Goal: Transaction & Acquisition: Purchase product/service

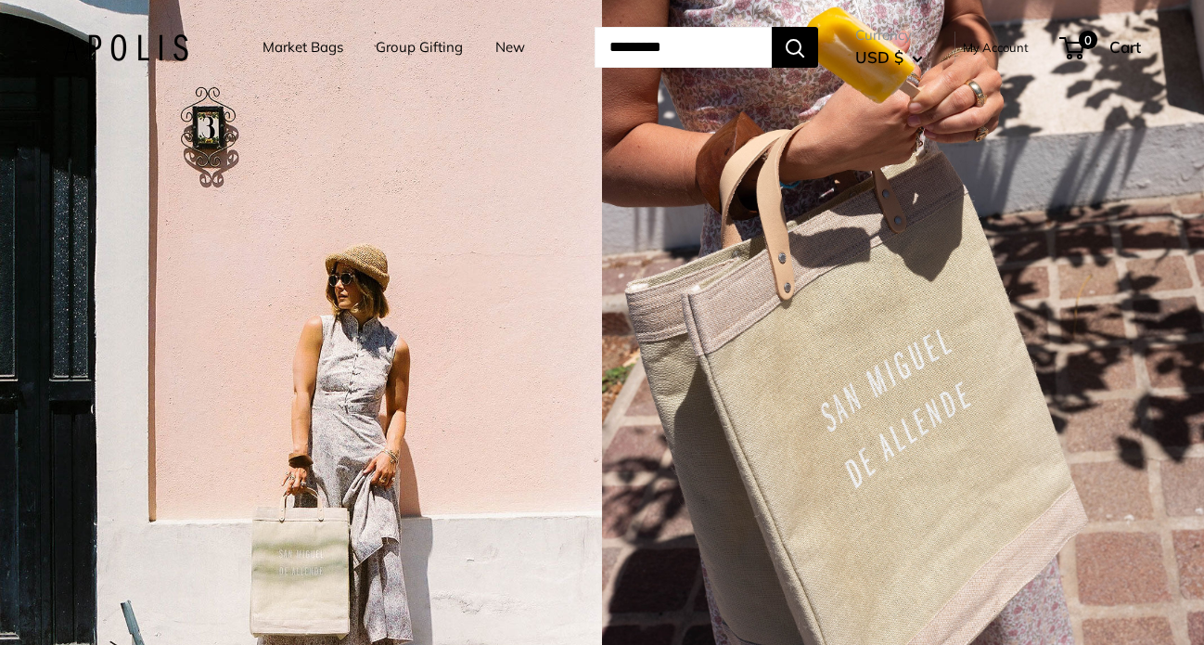
click at [305, 45] on link "Market Bags" at bounding box center [303, 47] width 81 height 26
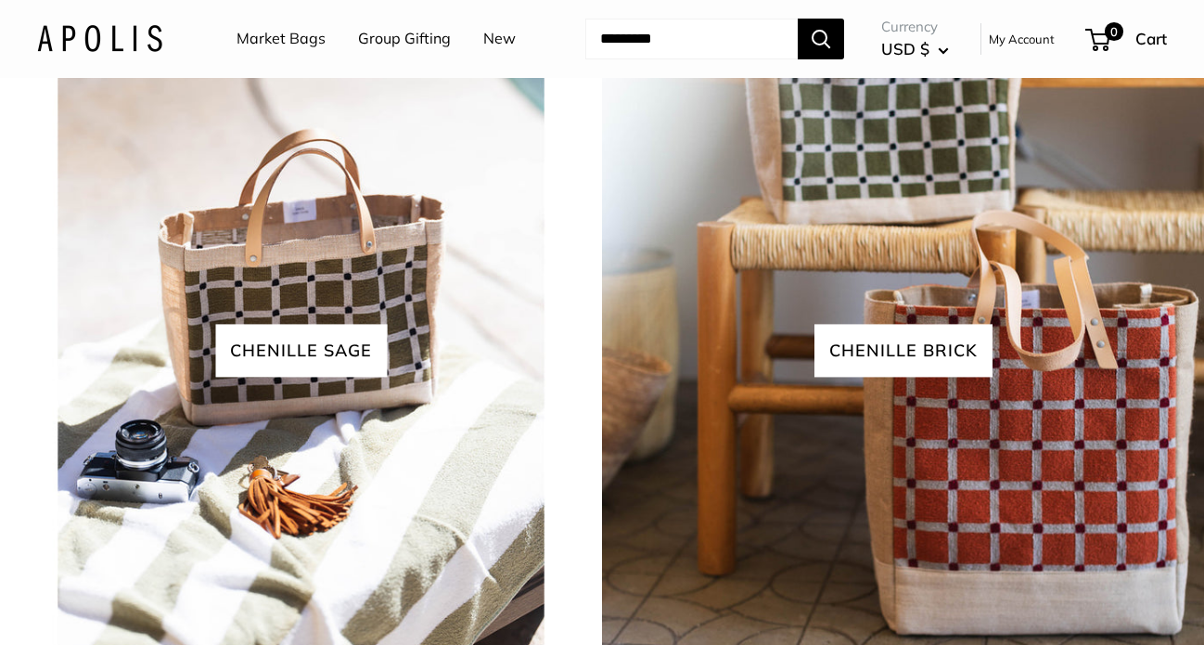
scroll to position [3764, 0]
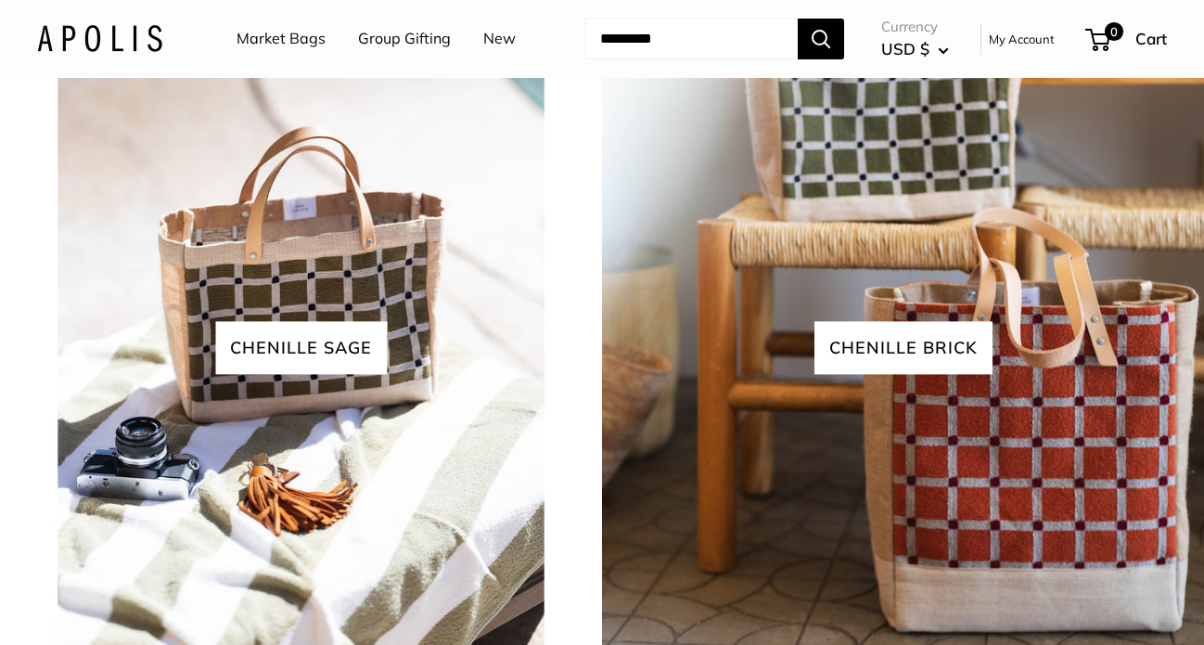
click at [631, 29] on link "View all" at bounding box center [635, 15] width 76 height 28
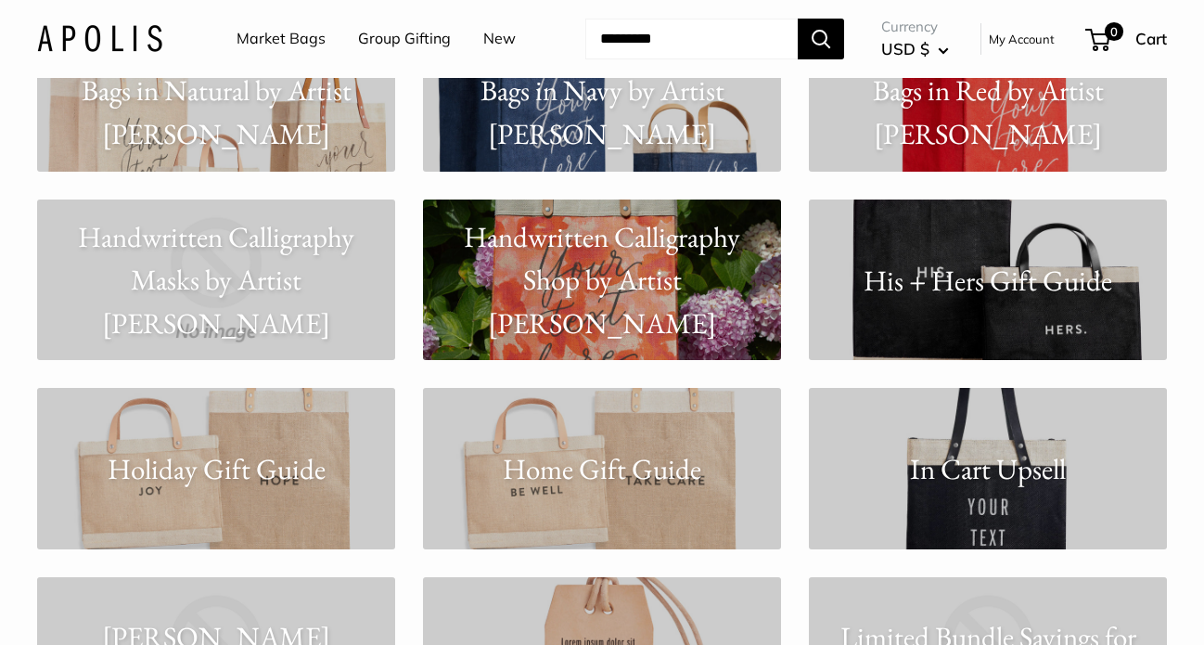
scroll to position [6069, 0]
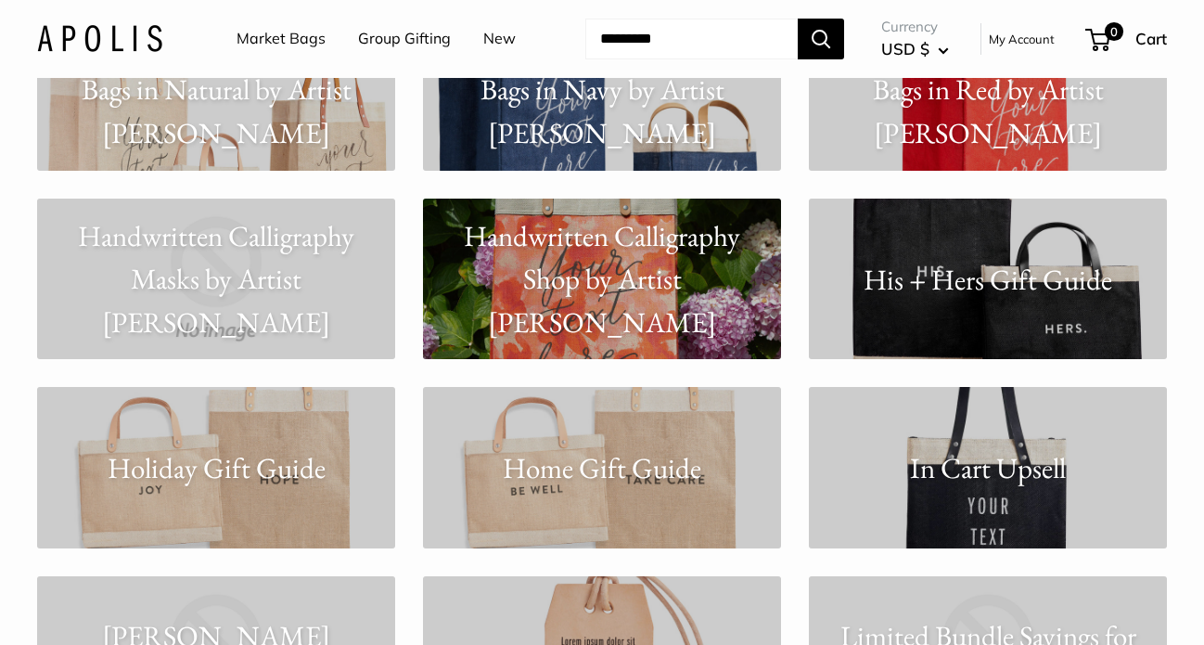
click at [604, 466] on p "Home Gift Guide" at bounding box center [602, 468] width 358 height 44
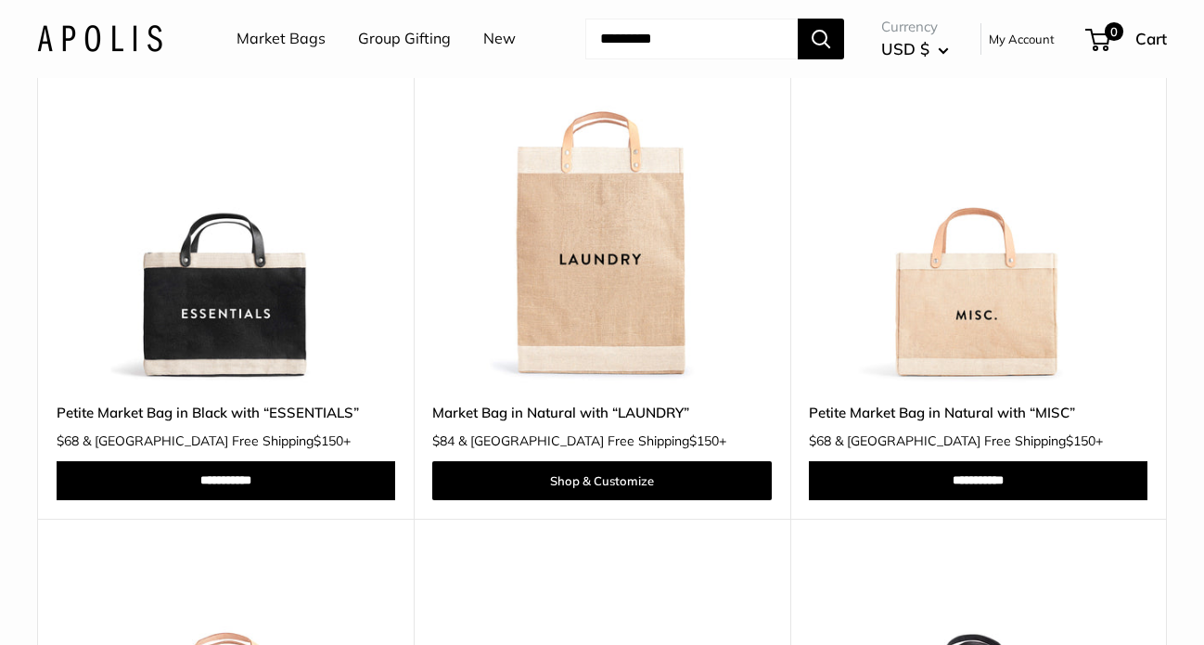
scroll to position [763, 0]
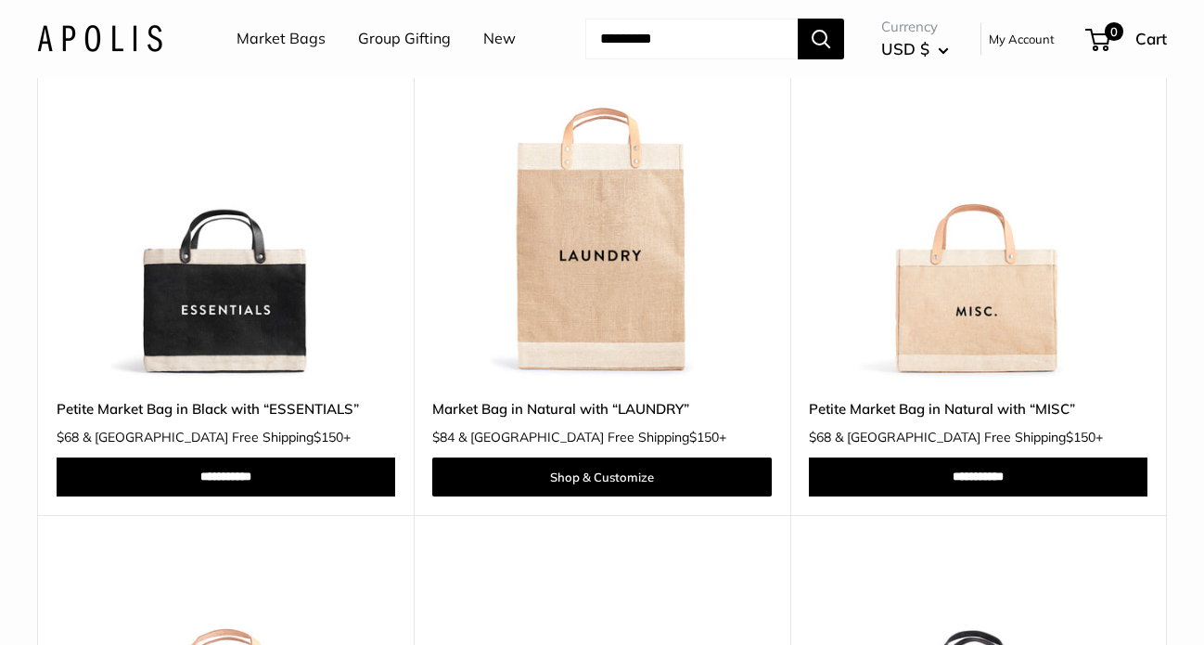
click at [0, 0] on img at bounding box center [0, 0] width 0 height 0
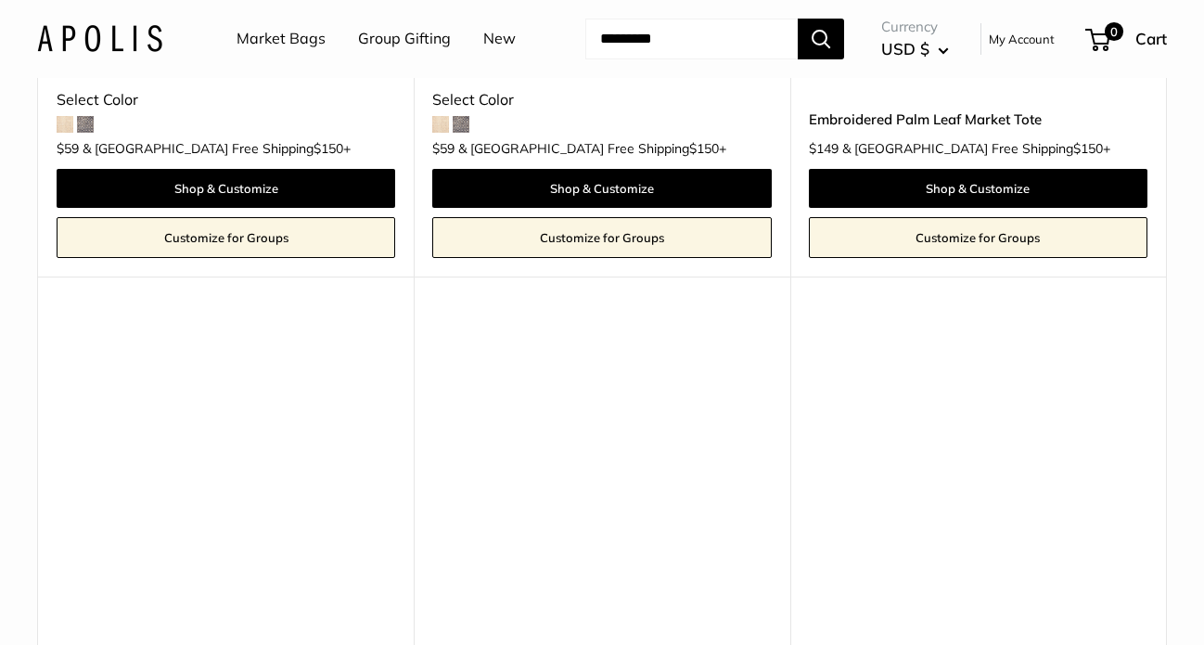
scroll to position [8819, 0]
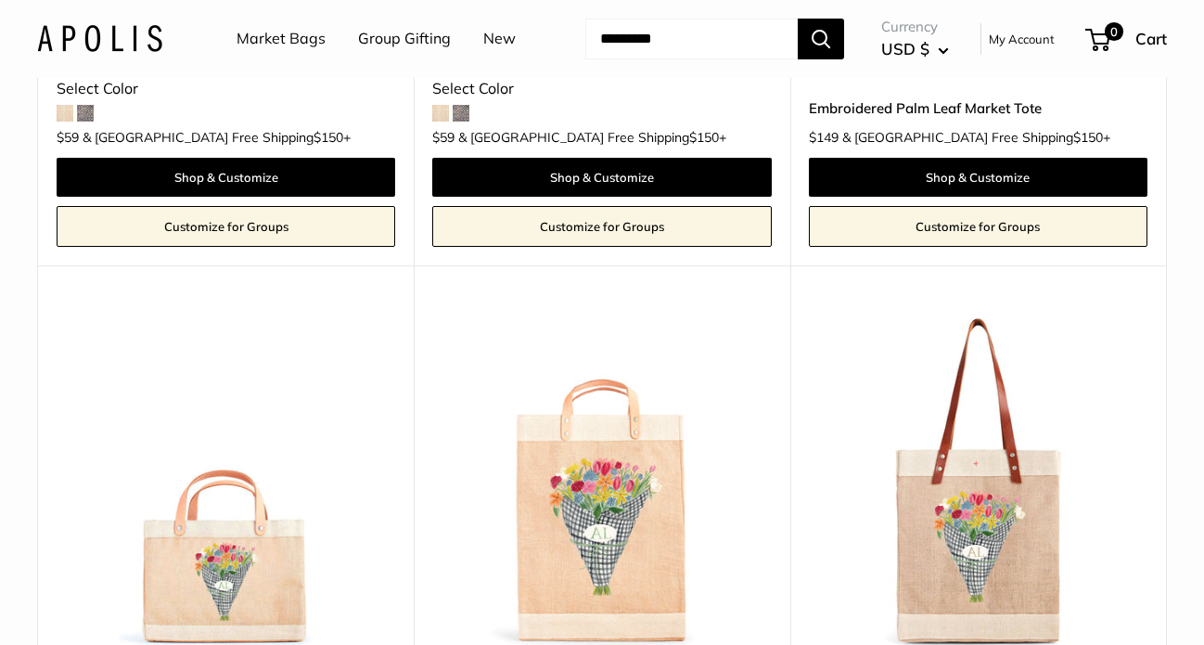
click at [0, 0] on img at bounding box center [0, 0] width 0 height 0
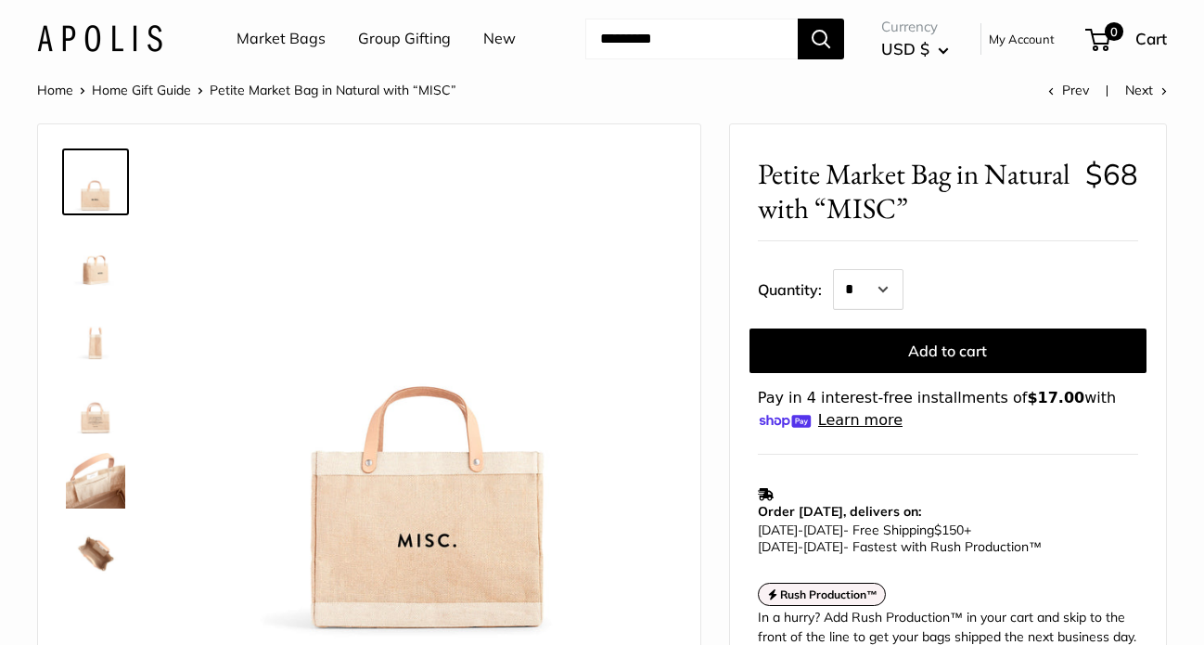
click at [91, 417] on img at bounding box center [95, 404] width 59 height 59
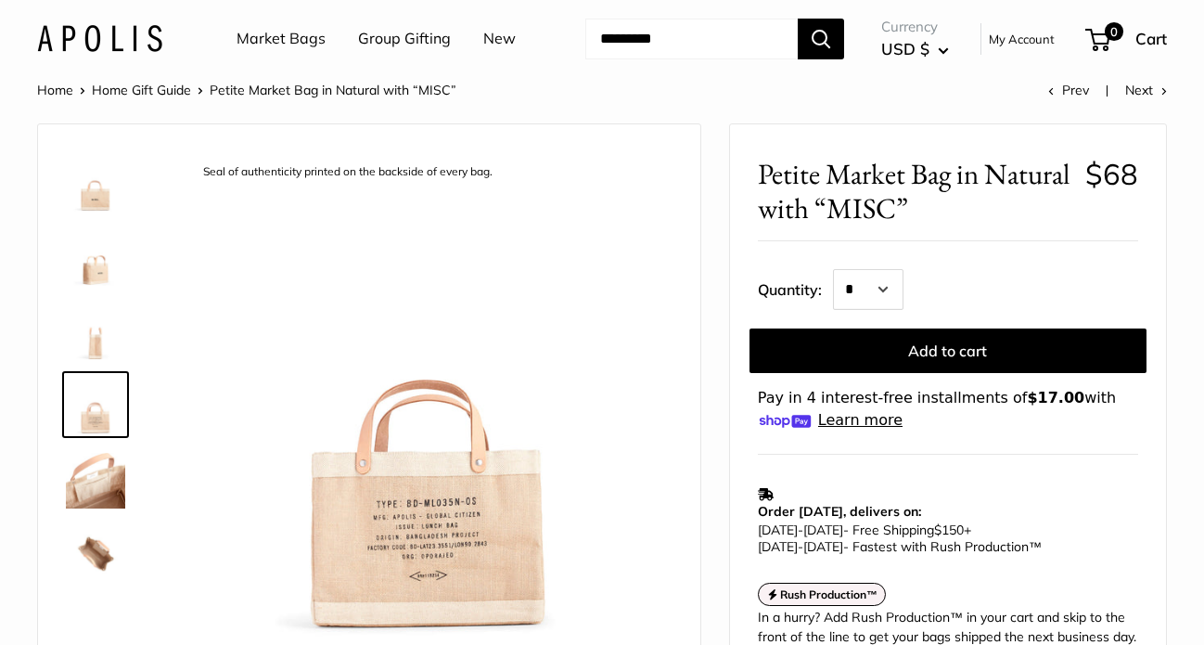
click at [96, 462] on img at bounding box center [95, 478] width 59 height 59
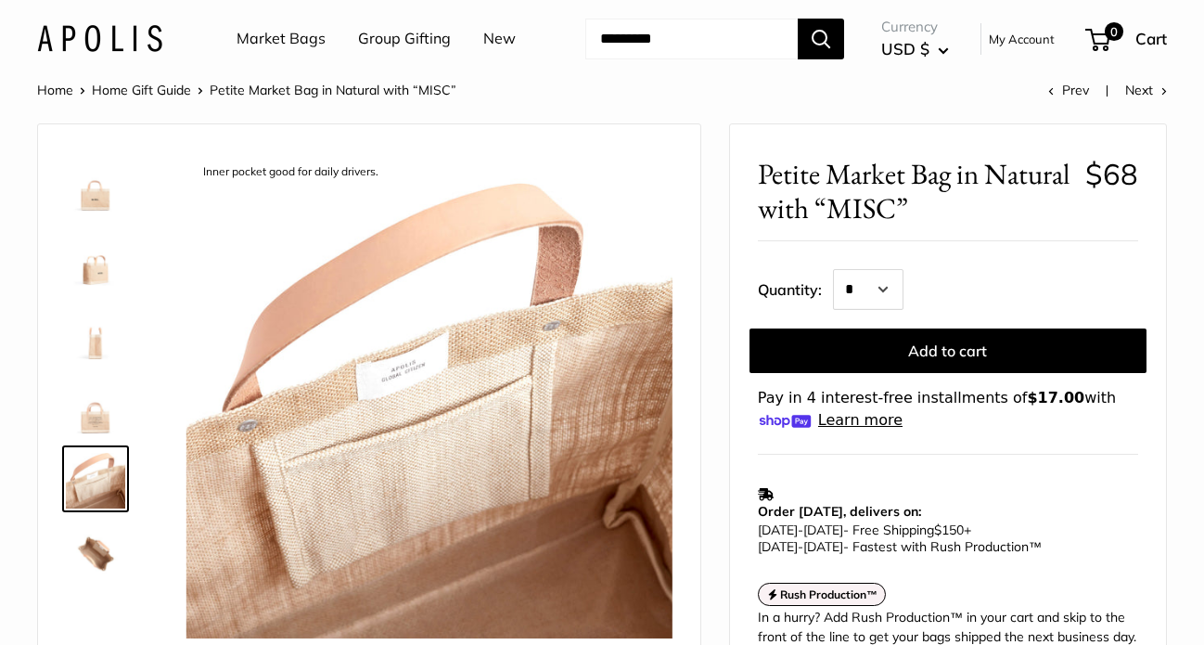
click at [102, 550] on img at bounding box center [95, 552] width 59 height 59
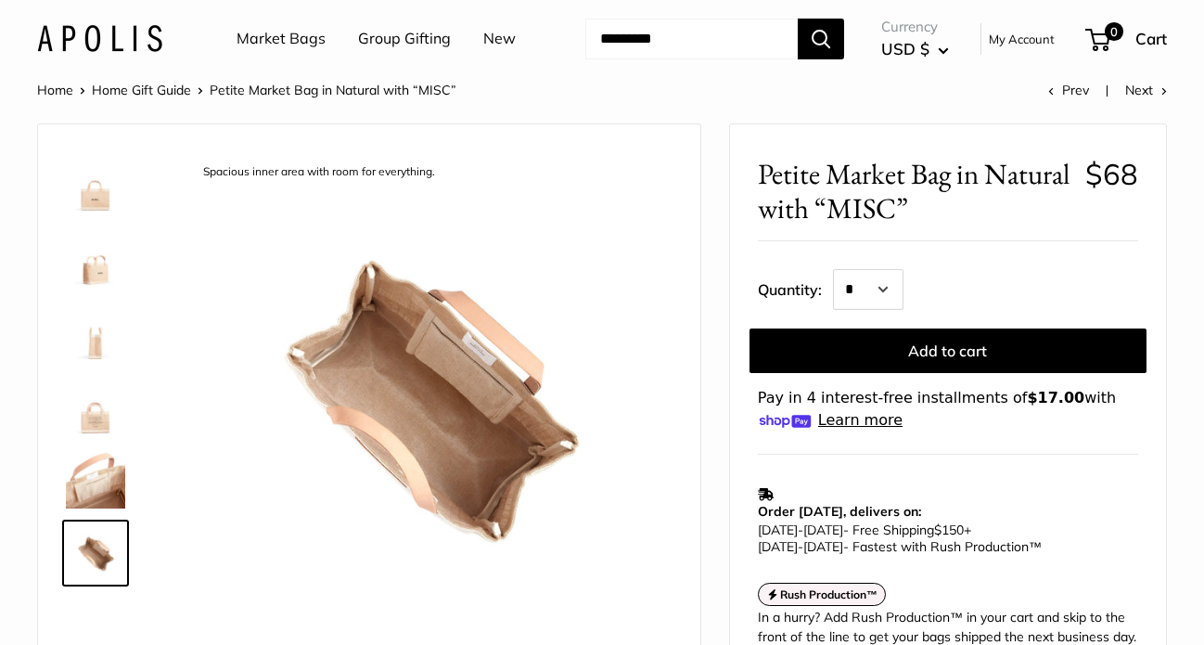
click at [109, 402] on img at bounding box center [95, 404] width 59 height 59
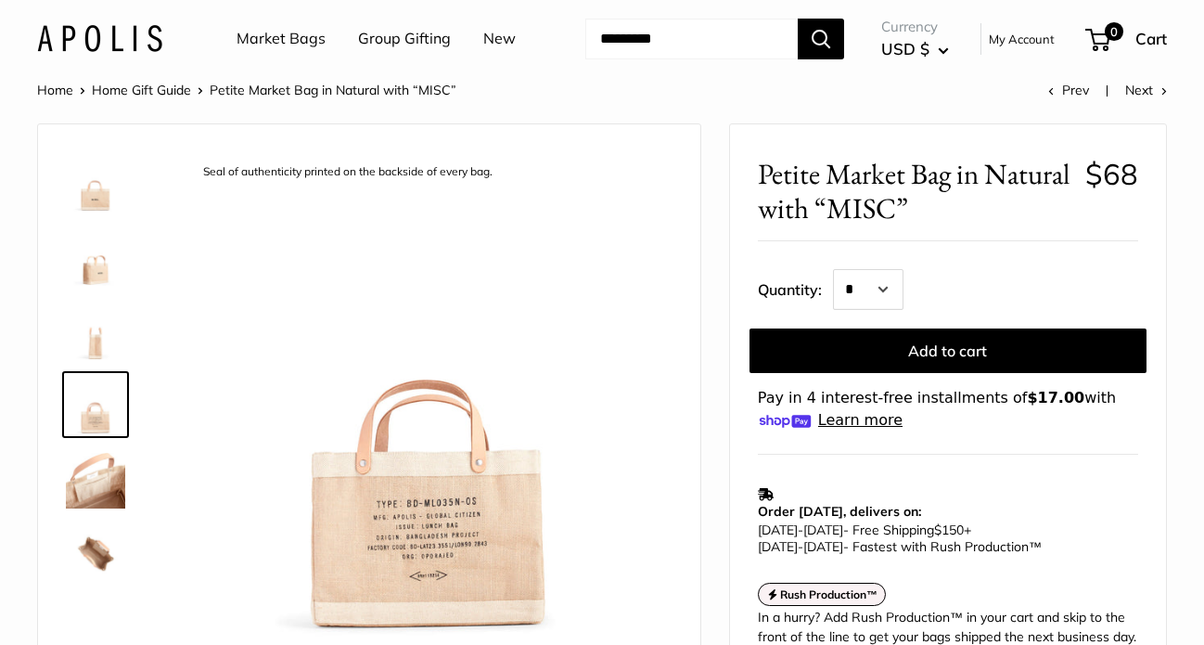
click at [90, 457] on img at bounding box center [95, 478] width 59 height 59
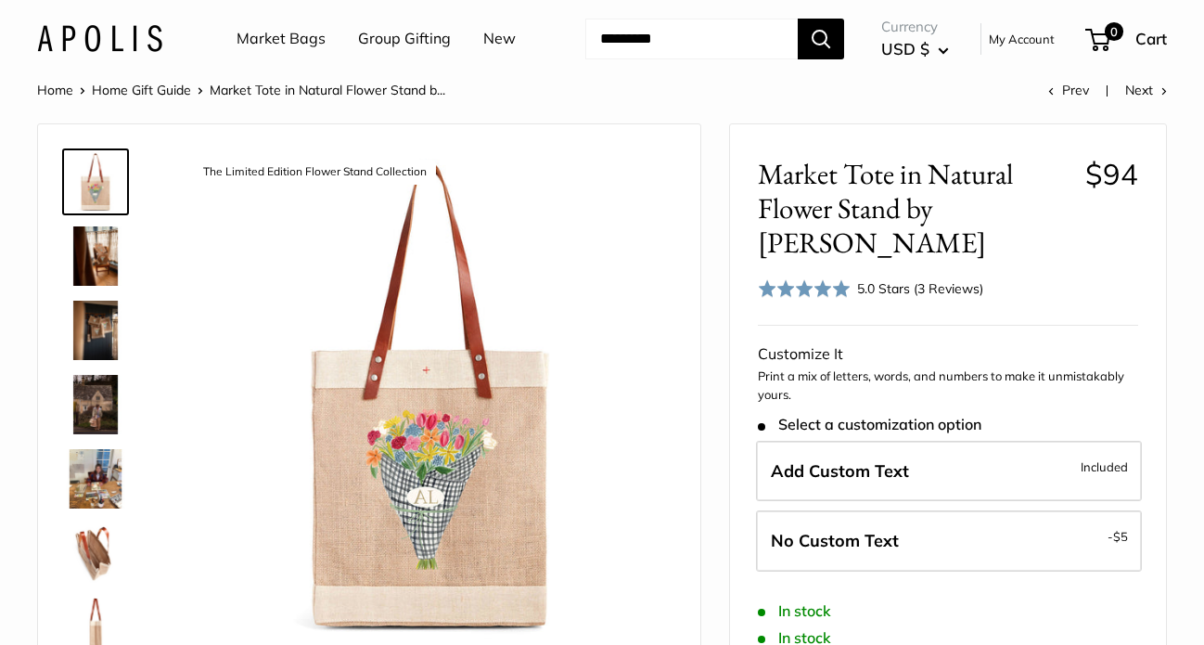
click at [105, 250] on img at bounding box center [95, 255] width 59 height 59
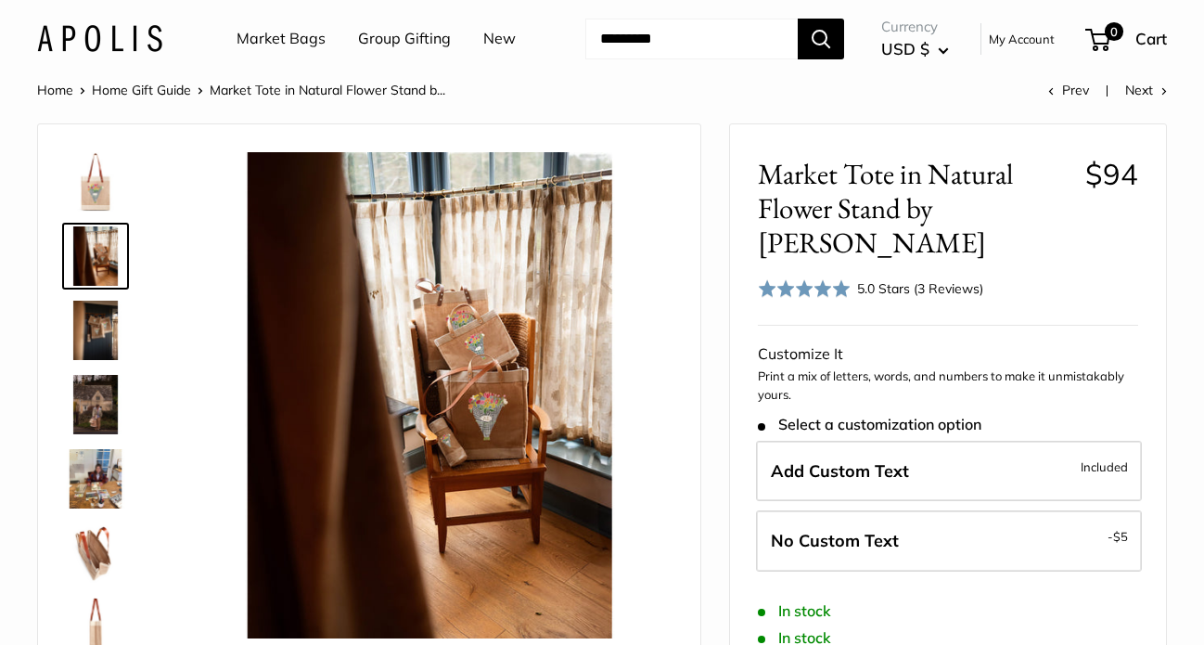
click at [298, 42] on link "Market Bags" at bounding box center [281, 39] width 89 height 28
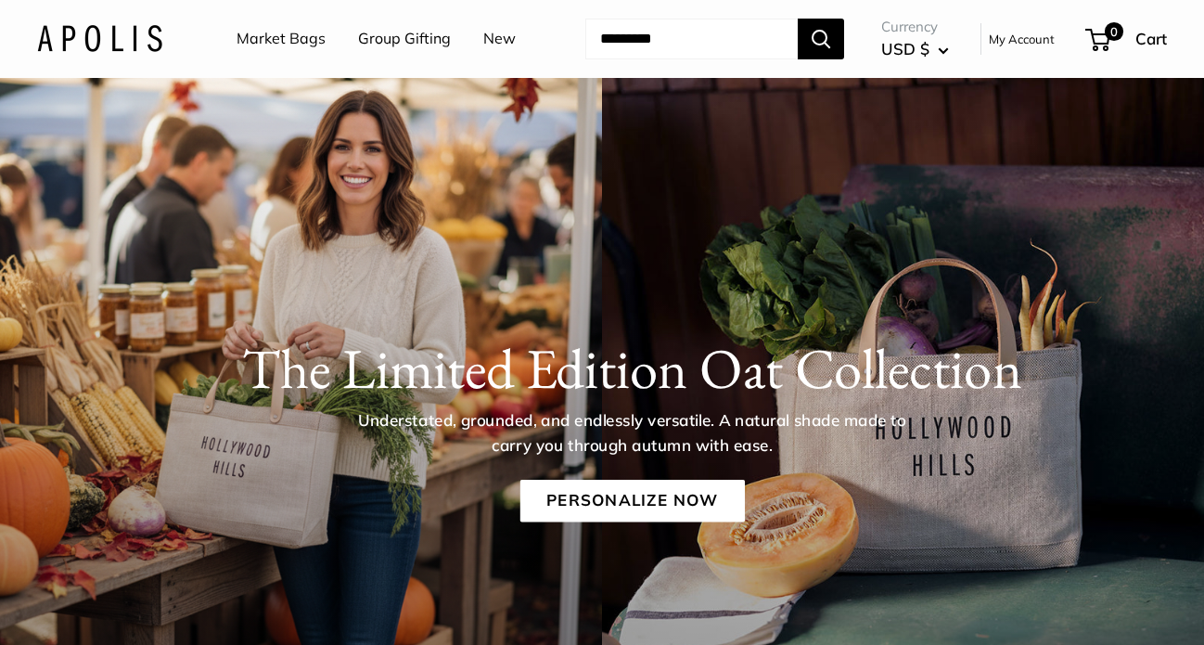
click at [608, 318] on div "The Limited Edition Oat Collection Understated, grounded, and endlessly versati…" at bounding box center [602, 416] width 1204 height 257
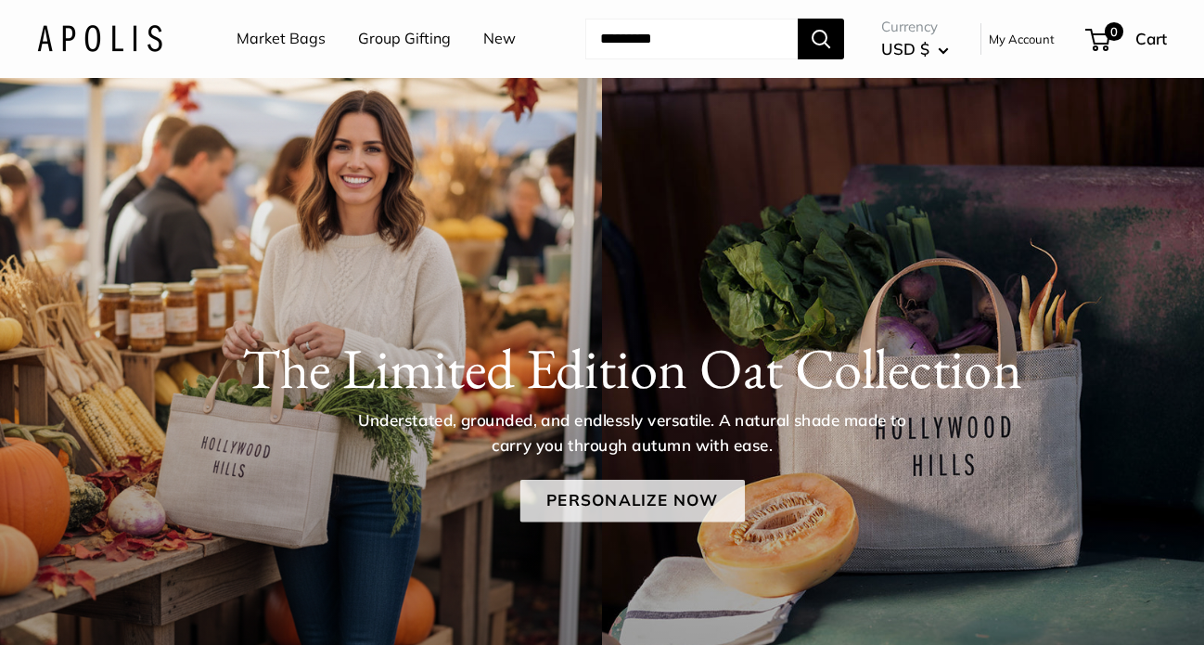
click at [701, 493] on link "Personalize Now" at bounding box center [631, 501] width 224 height 43
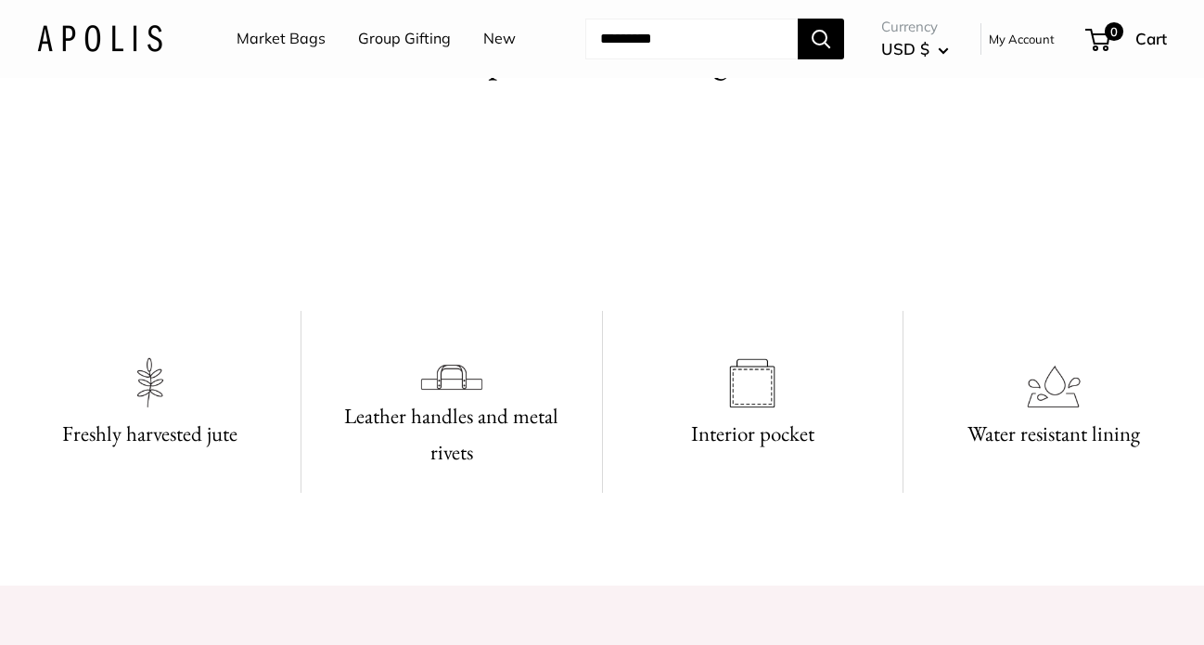
scroll to position [940, 0]
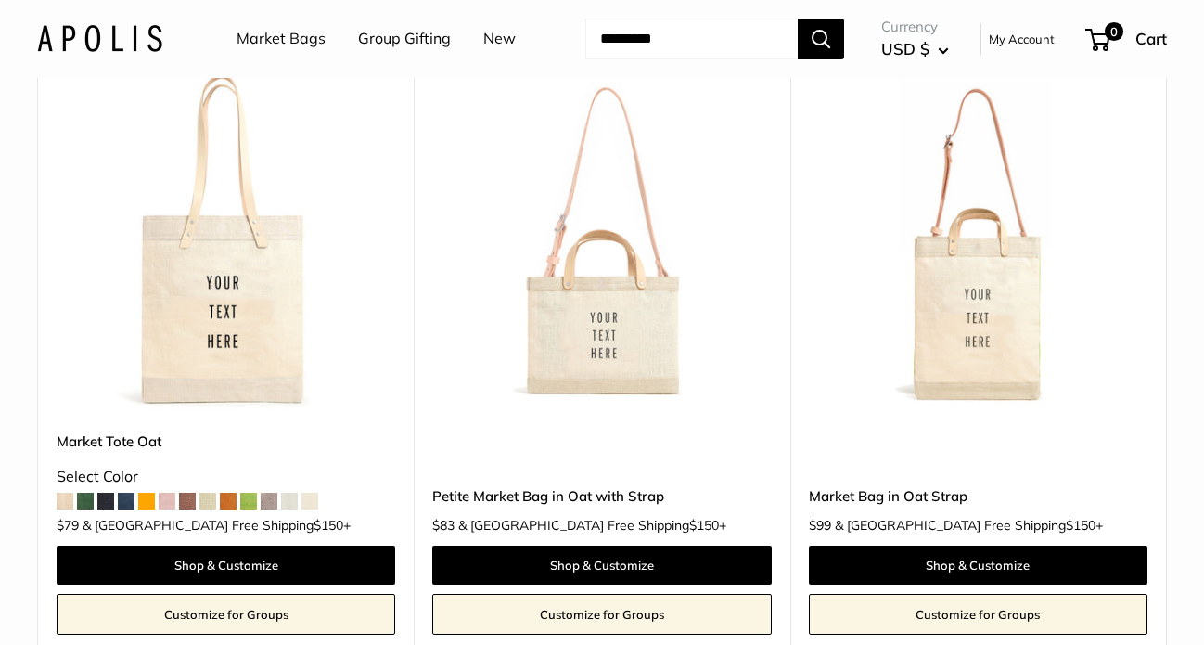
scroll to position [889, 0]
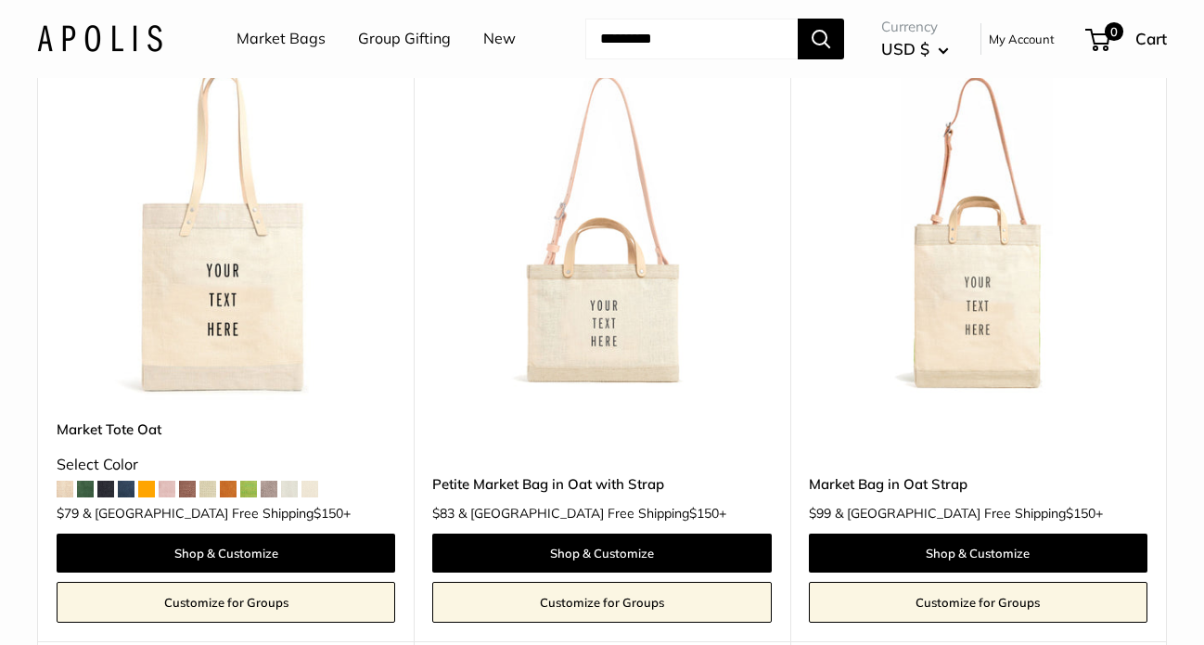
click at [0, 0] on img at bounding box center [0, 0] width 0 height 0
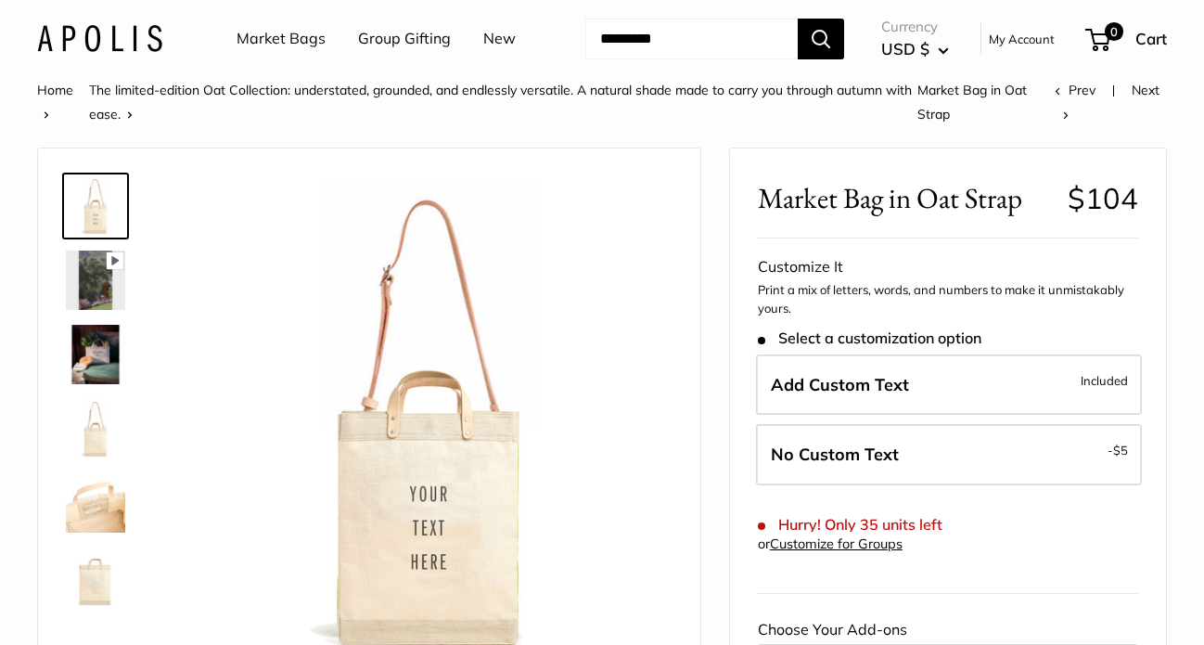
click at [105, 413] on img at bounding box center [95, 428] width 59 height 59
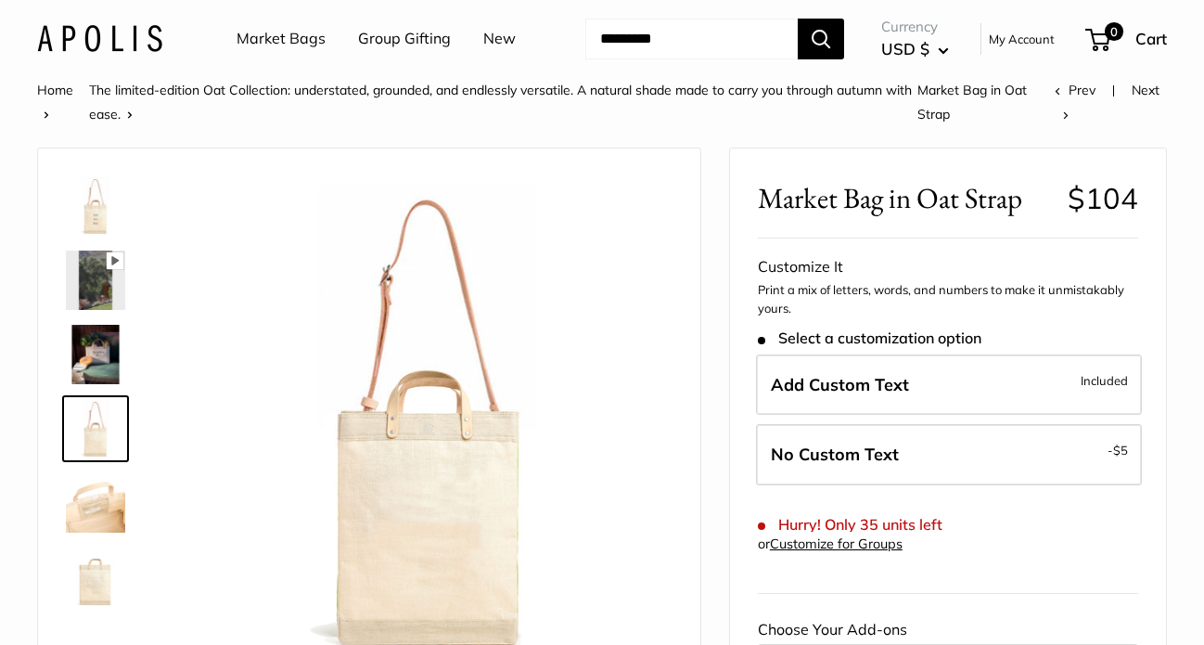
click at [70, 334] on img at bounding box center [95, 354] width 59 height 59
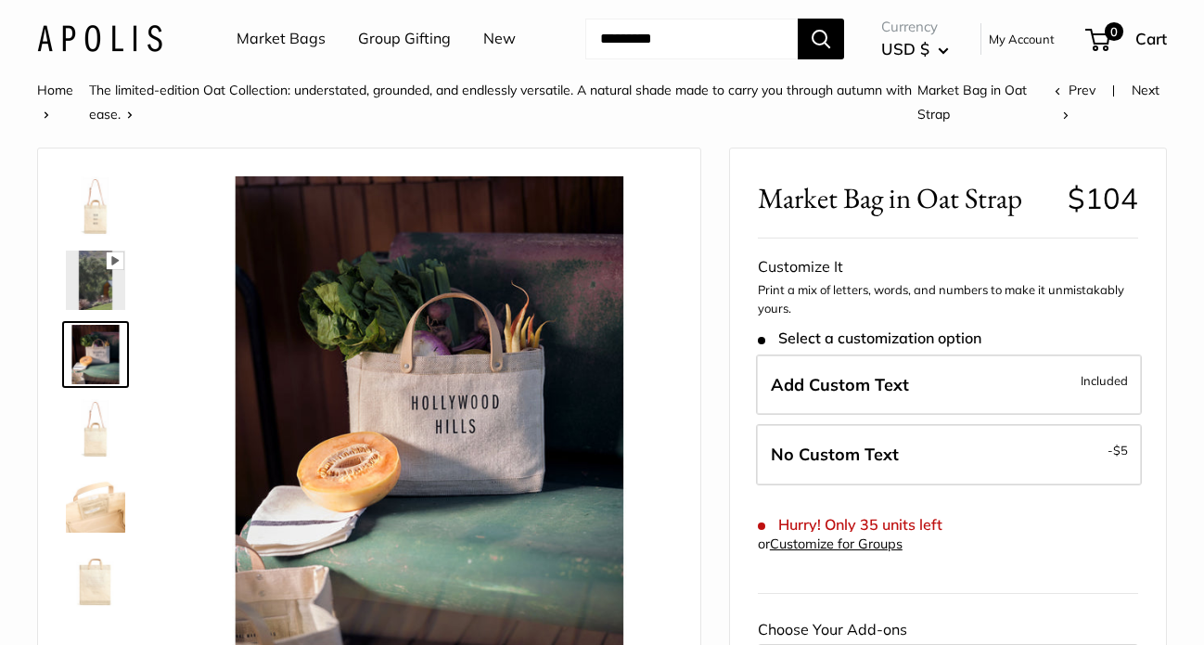
click at [84, 292] on img at bounding box center [95, 279] width 59 height 59
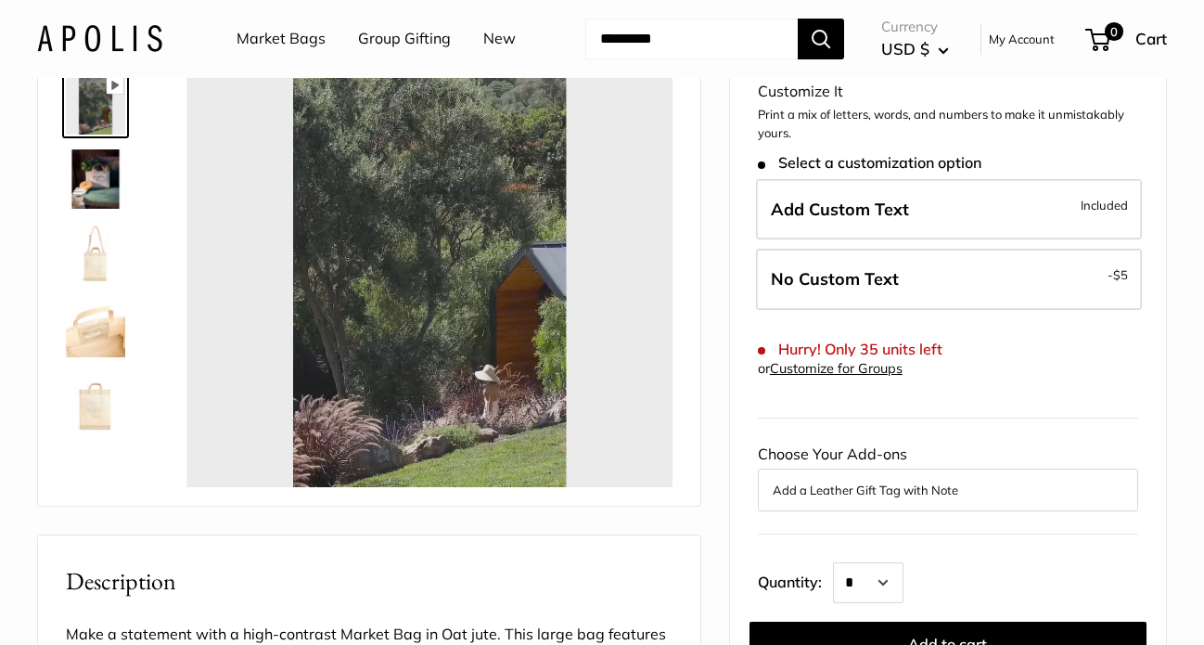
scroll to position [178, 0]
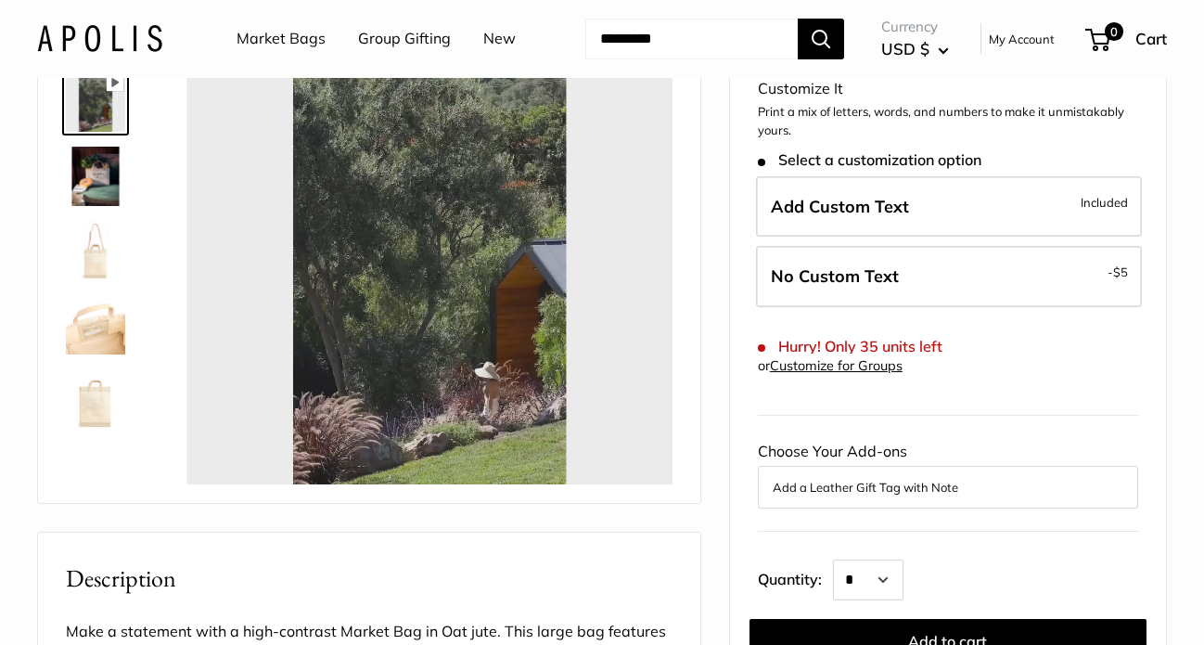
click at [92, 403] on img at bounding box center [95, 398] width 59 height 59
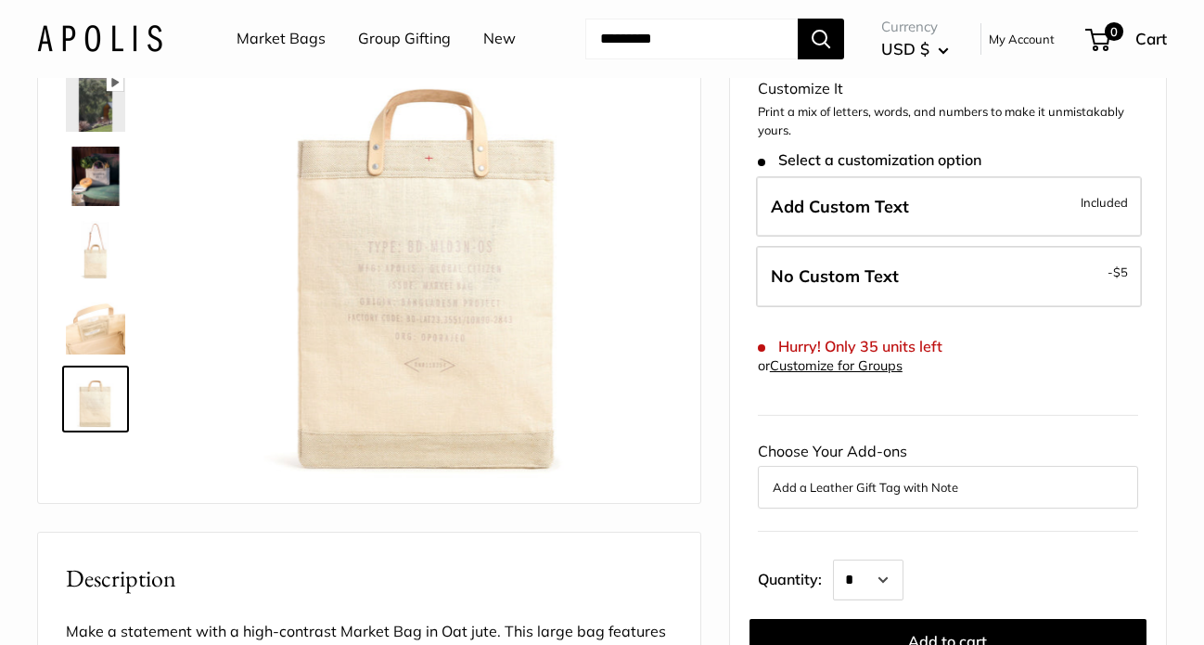
type input "*****"
click at [100, 335] on img at bounding box center [95, 324] width 59 height 59
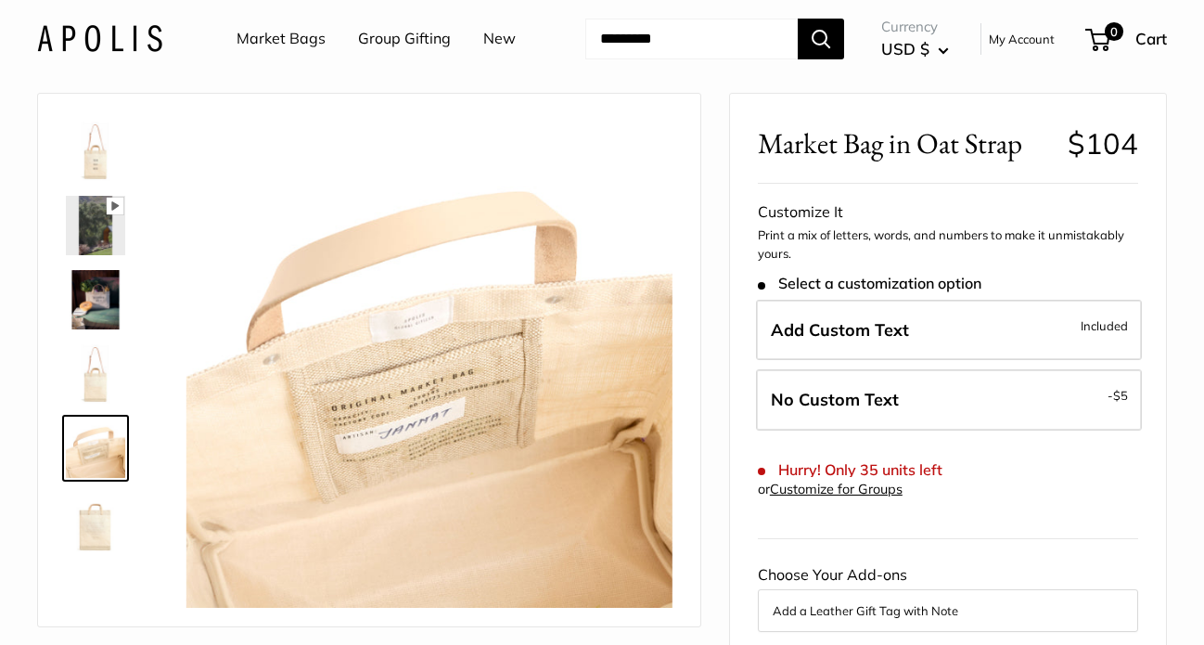
scroll to position [0, 0]
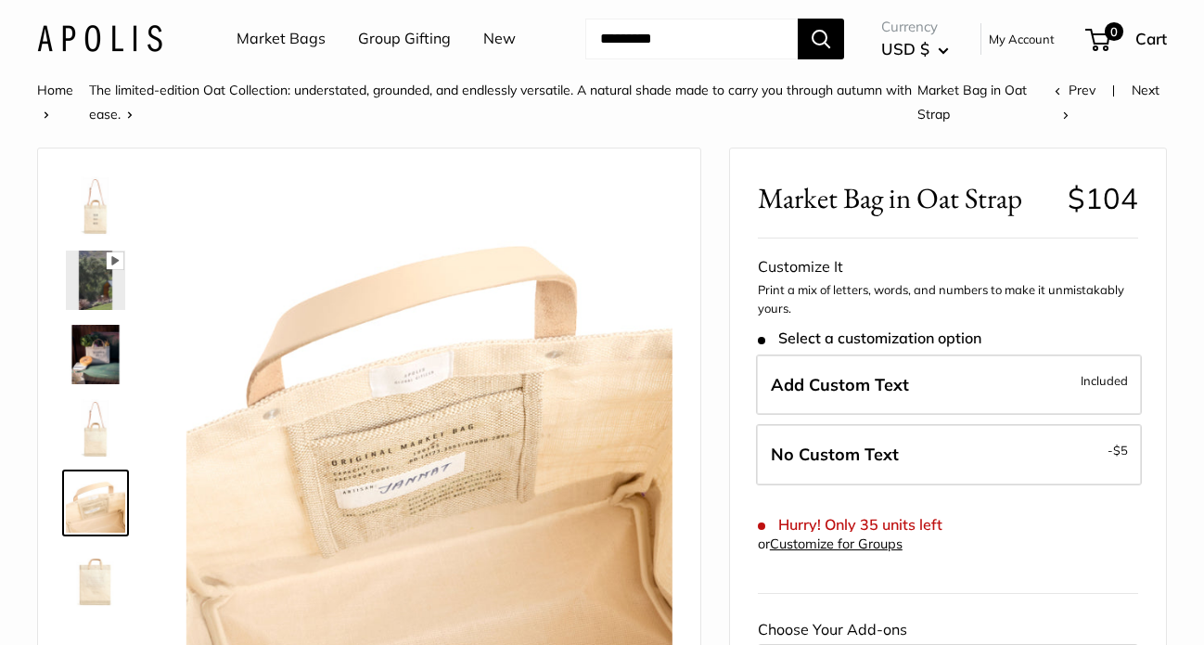
click at [109, 217] on img at bounding box center [95, 205] width 59 height 59
